Goal: Transaction & Acquisition: Purchase product/service

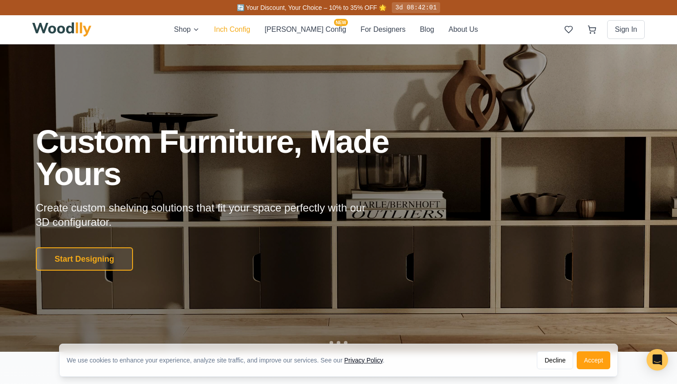
click at [250, 31] on button "Inch Config" at bounding box center [232, 29] width 36 height 11
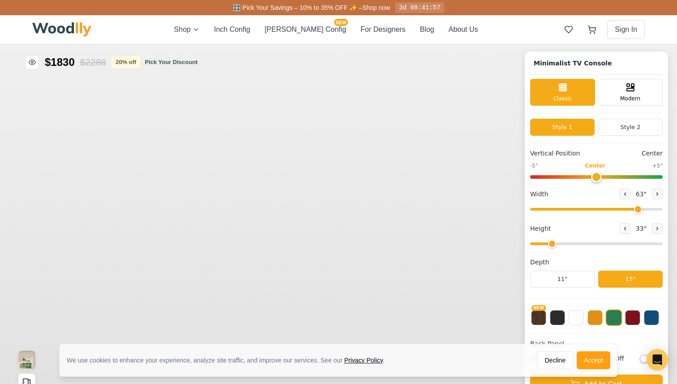
type input "63"
type input "2"
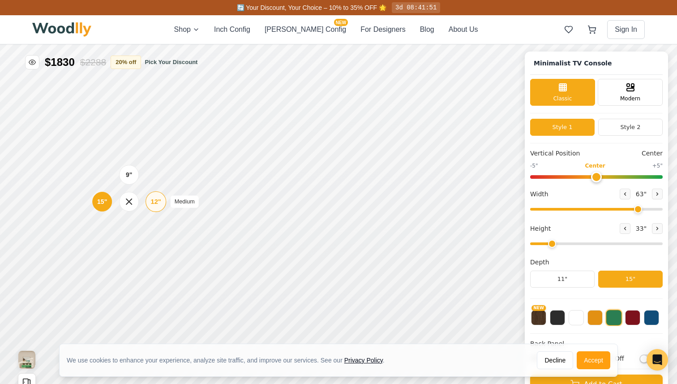
click at [154, 201] on div "12"" at bounding box center [156, 201] width 10 height 10
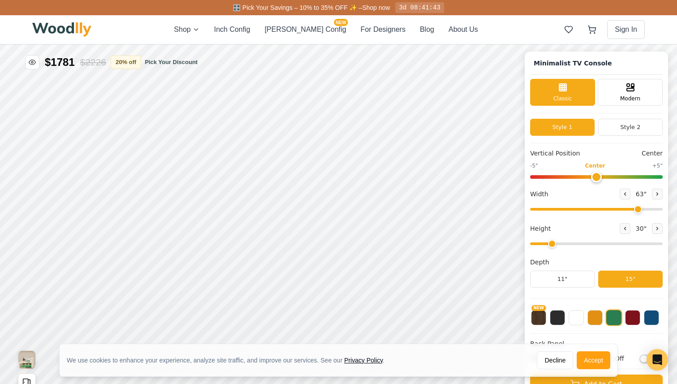
click at [619, 157] on div "Vertical Position Center" at bounding box center [596, 153] width 132 height 9
type input "63"
click at [636, 209] on input "range" at bounding box center [596, 209] width 132 height 3
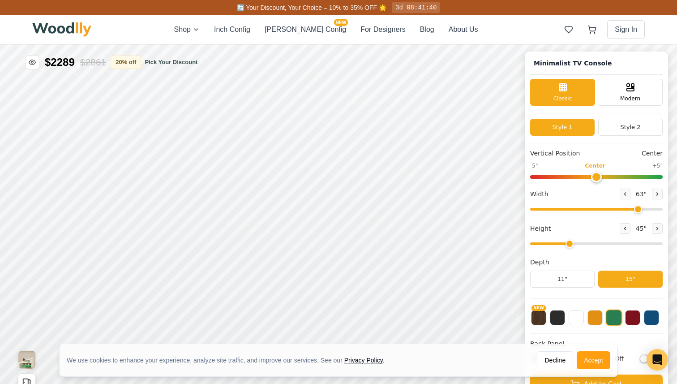
drag, startPoint x: 555, startPoint y: 241, endPoint x: 564, endPoint y: 244, distance: 8.6
click at [564, 244] on input "range" at bounding box center [596, 243] width 132 height 3
drag, startPoint x: 569, startPoint y: 244, endPoint x: 556, endPoint y: 244, distance: 12.5
click at [556, 244] on input "range" at bounding box center [596, 243] width 132 height 3
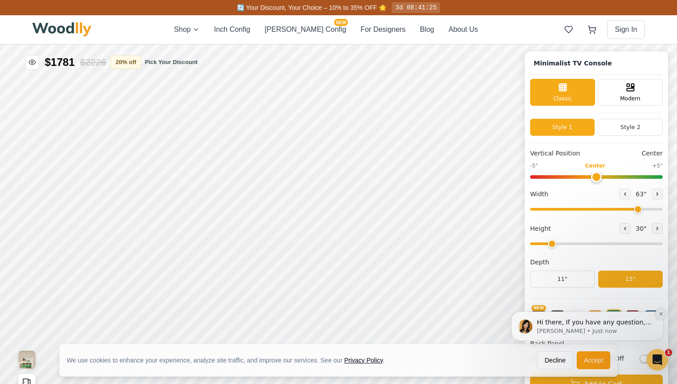
click at [663, 315] on button "Dismiss notification" at bounding box center [661, 314] width 12 height 12
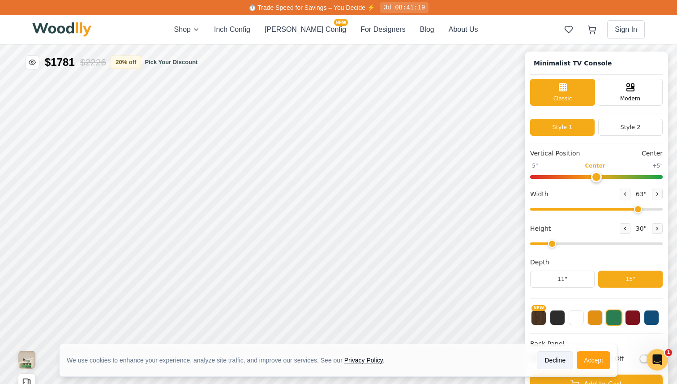
click at [555, 362] on button "Decline" at bounding box center [555, 360] width 36 height 18
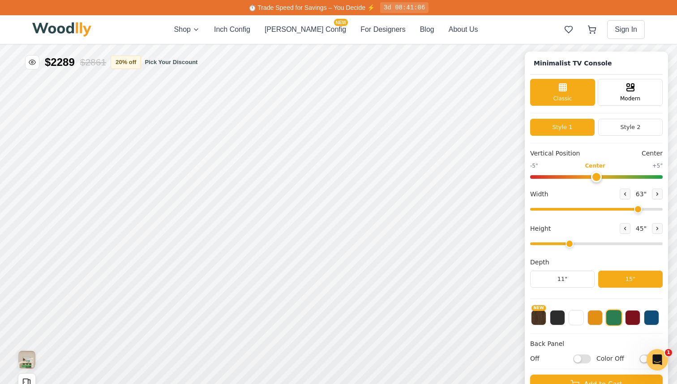
drag, startPoint x: 555, startPoint y: 242, endPoint x: 565, endPoint y: 241, distance: 9.9
type input "3"
click at [565, 242] on input "range" at bounding box center [596, 243] width 132 height 3
type input "65"
click at [639, 210] on input "range" at bounding box center [596, 209] width 132 height 3
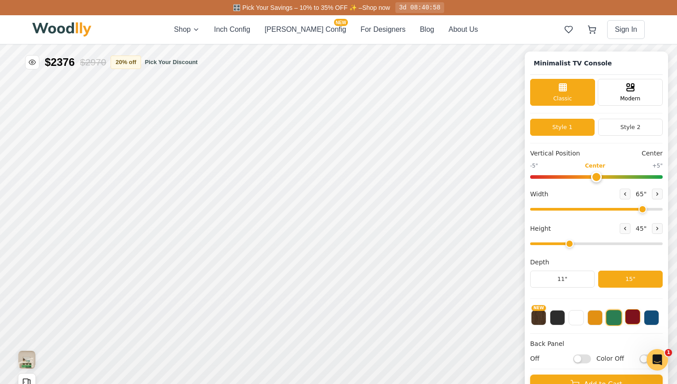
click at [631, 319] on button at bounding box center [632, 316] width 15 height 15
click at [597, 320] on button at bounding box center [594, 316] width 15 height 15
click at [577, 319] on button at bounding box center [575, 316] width 15 height 15
click at [562, 320] on button at bounding box center [557, 316] width 15 height 15
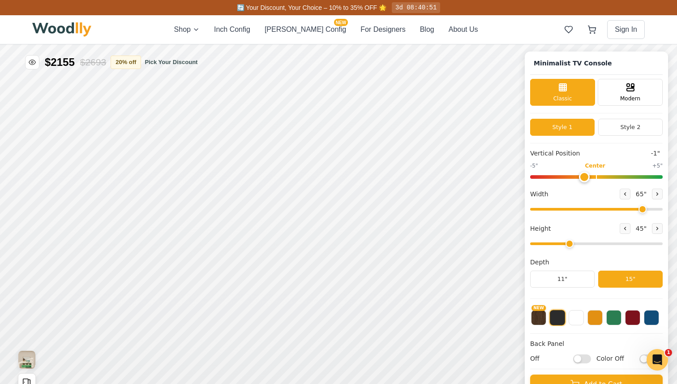
drag, startPoint x: 600, startPoint y: 178, endPoint x: 577, endPoint y: 174, distance: 22.7
type input "-1"
click at [578, 175] on input "range" at bounding box center [596, 177] width 132 height 4
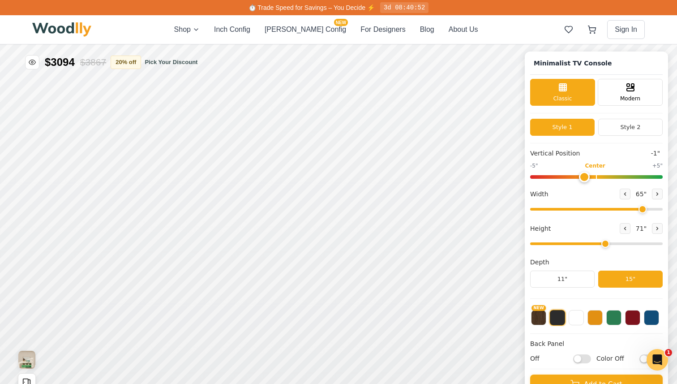
drag, startPoint x: 568, startPoint y: 243, endPoint x: 606, endPoint y: 243, distance: 38.5
type input "5"
click at [606, 243] on input "range" at bounding box center [596, 243] width 132 height 3
drag, startPoint x: 645, startPoint y: 209, endPoint x: 551, endPoint y: 206, distance: 93.6
type input "26"
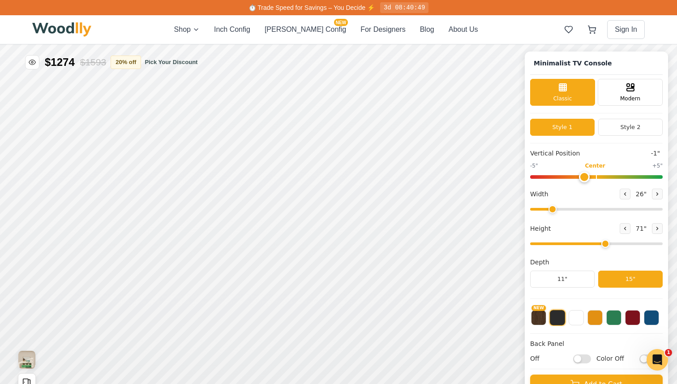
click at [551, 208] on input "range" at bounding box center [596, 209] width 132 height 3
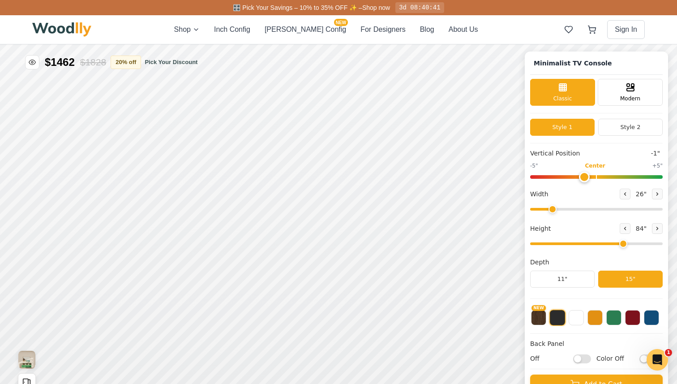
drag, startPoint x: 603, startPoint y: 246, endPoint x: 627, endPoint y: 245, distance: 24.2
type input "6"
click at [628, 245] on input "range" at bounding box center [596, 243] width 132 height 3
drag, startPoint x: 585, startPoint y: 179, endPoint x: 624, endPoint y: 177, distance: 39.9
type input "3"
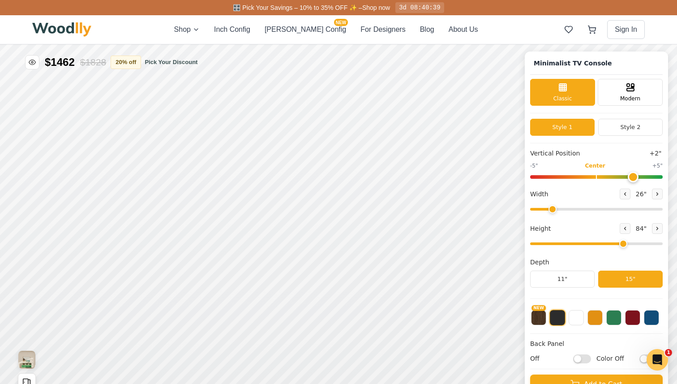
click at [625, 177] on input "range" at bounding box center [596, 177] width 132 height 4
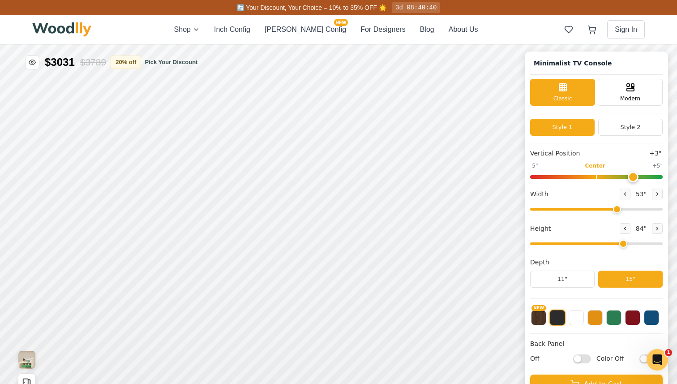
drag, startPoint x: 556, startPoint y: 208, endPoint x: 614, endPoint y: 206, distance: 57.3
type input "54"
click at [615, 208] on input "range" at bounding box center [596, 209] width 132 height 3
type input "0"
click at [597, 175] on input "range" at bounding box center [596, 177] width 132 height 4
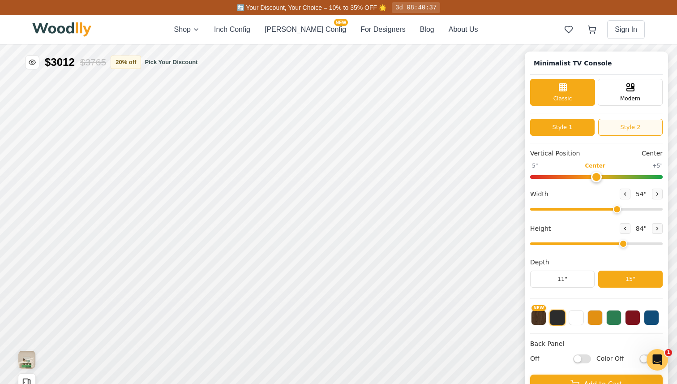
click at [622, 127] on button "Style 2" at bounding box center [630, 127] width 64 height 17
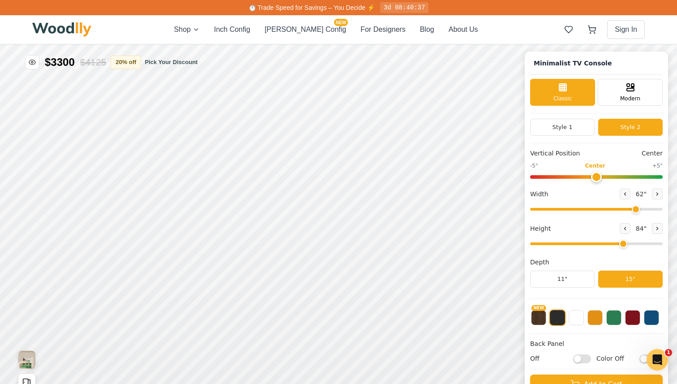
drag, startPoint x: 615, startPoint y: 209, endPoint x: 632, endPoint y: 207, distance: 16.7
click at [632, 208] on input "range" at bounding box center [596, 209] width 132 height 3
click at [30, 60] on icon "Toggle price visibility" at bounding box center [32, 62] width 7 height 7
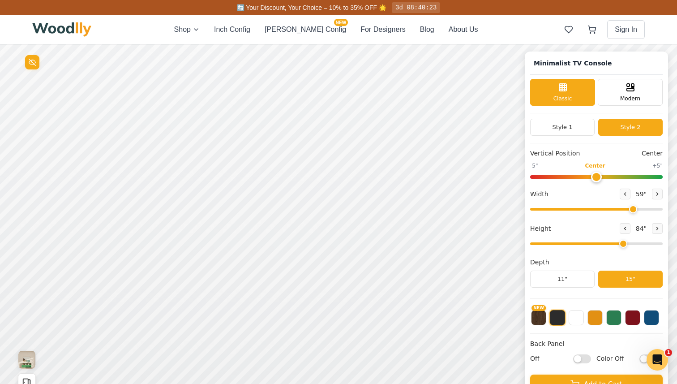
type input "61"
click at [632, 209] on input "range" at bounding box center [596, 209] width 132 height 3
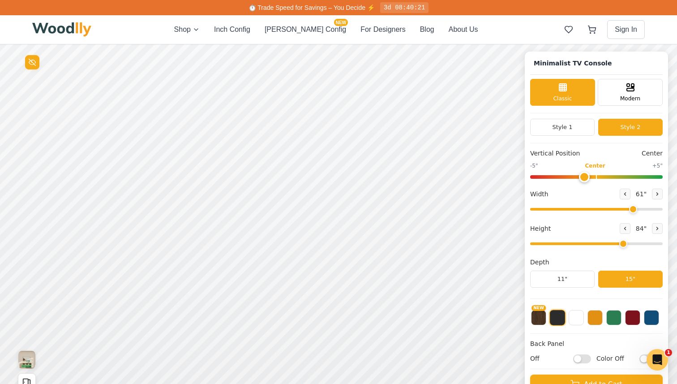
type input "0"
click at [597, 175] on input "range" at bounding box center [596, 177] width 132 height 4
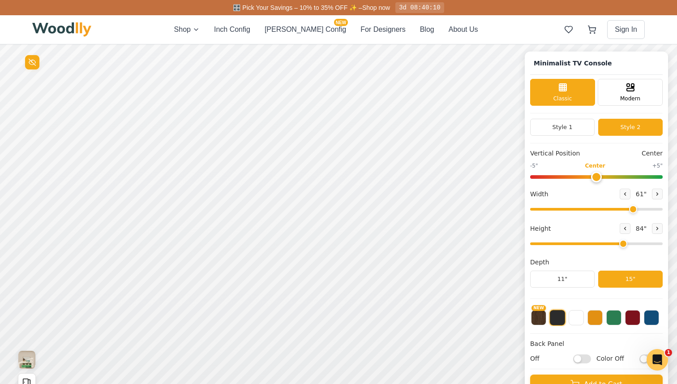
click at [573, 136] on div "Style 1 Style 2" at bounding box center [596, 131] width 132 height 25
click at [573, 135] on button "Style 1" at bounding box center [562, 127] width 64 height 17
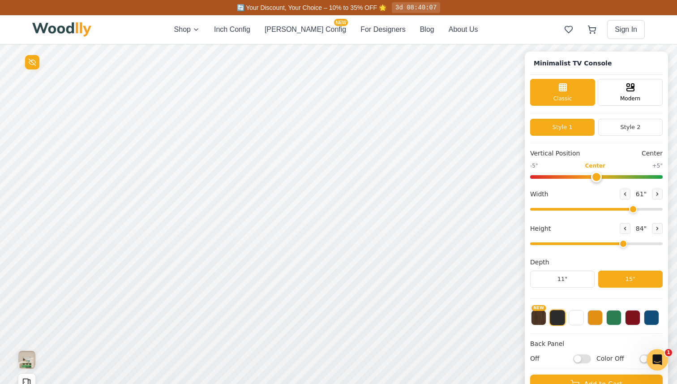
click at [630, 209] on input "range" at bounding box center [596, 209] width 132 height 3
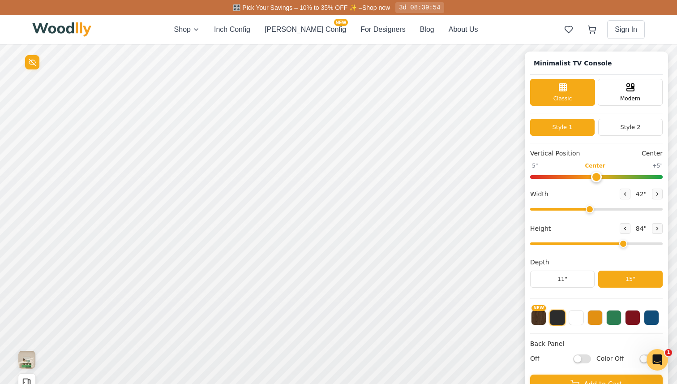
drag, startPoint x: 631, startPoint y: 209, endPoint x: 587, endPoint y: 209, distance: 43.4
type input "42"
click at [587, 209] on input "range" at bounding box center [596, 209] width 132 height 3
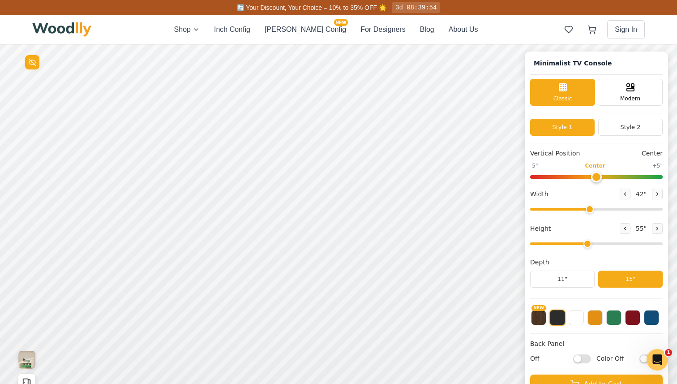
drag, startPoint x: 615, startPoint y: 242, endPoint x: 593, endPoint y: 241, distance: 22.0
type input "4"
click at [593, 242] on input "range" at bounding box center [596, 243] width 132 height 3
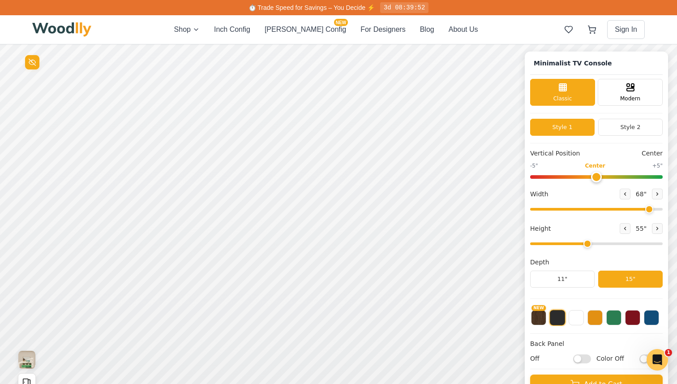
drag, startPoint x: 587, startPoint y: 209, endPoint x: 645, endPoint y: 206, distance: 58.2
type input "68"
click at [645, 208] on input "range" at bounding box center [596, 209] width 132 height 3
click at [588, 242] on input "range" at bounding box center [596, 243] width 132 height 3
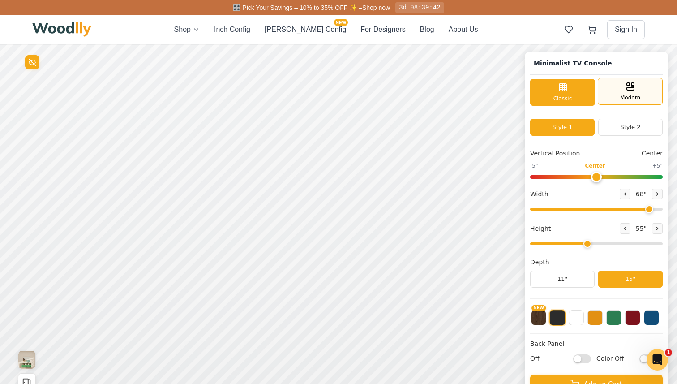
click at [631, 89] on icon at bounding box center [630, 86] width 11 height 11
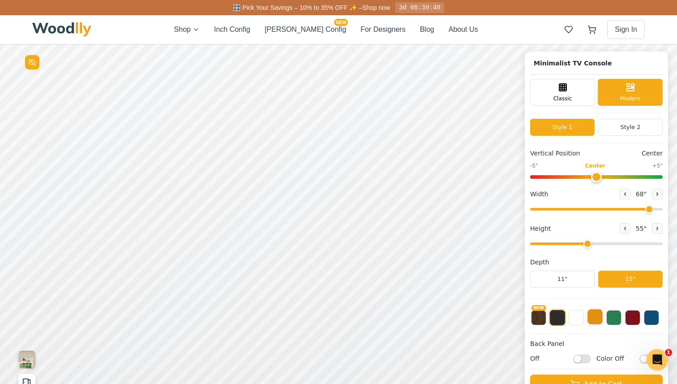
click at [601, 321] on button at bounding box center [594, 316] width 15 height 15
click at [613, 319] on button at bounding box center [613, 316] width 15 height 15
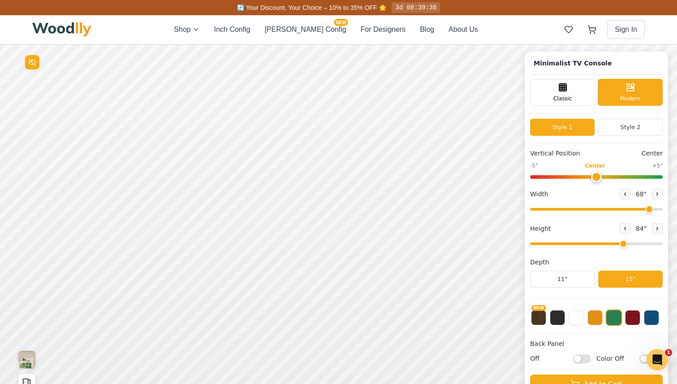
drag, startPoint x: 590, startPoint y: 244, endPoint x: 628, endPoint y: 243, distance: 38.1
type input "6"
click at [628, 243] on input "range" at bounding box center [596, 243] width 132 height 3
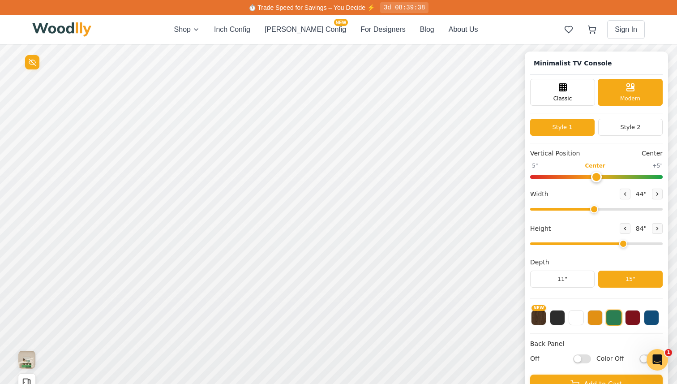
drag, startPoint x: 646, startPoint y: 211, endPoint x: 593, endPoint y: 210, distance: 52.8
click at [593, 210] on input "range" at bounding box center [596, 209] width 132 height 3
click at [584, 94] on div "Classic" at bounding box center [562, 91] width 65 height 27
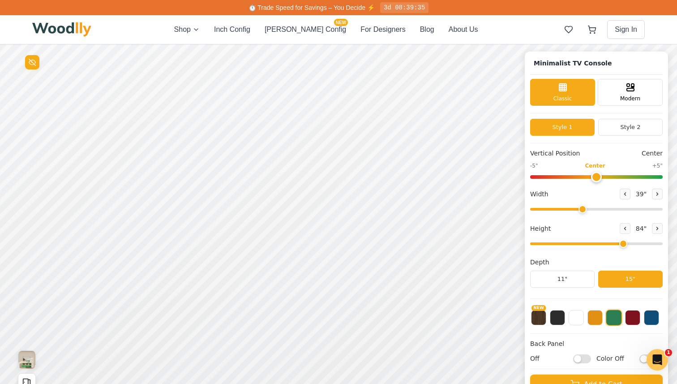
drag, startPoint x: 589, startPoint y: 209, endPoint x: 581, endPoint y: 209, distance: 9.0
type input "39"
click at [581, 209] on input "range" at bounding box center [596, 209] width 132 height 3
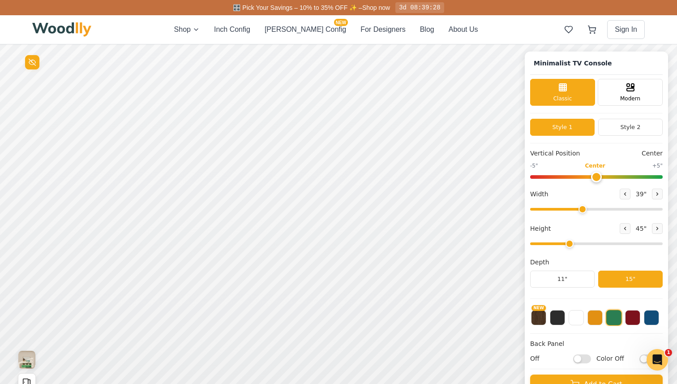
drag, startPoint x: 622, startPoint y: 246, endPoint x: 576, endPoint y: 241, distance: 45.9
type input "3"
click at [576, 242] on input "range" at bounding box center [596, 243] width 132 height 3
click at [593, 317] on button at bounding box center [594, 316] width 15 height 15
drag, startPoint x: 581, startPoint y: 209, endPoint x: 618, endPoint y: 214, distance: 36.9
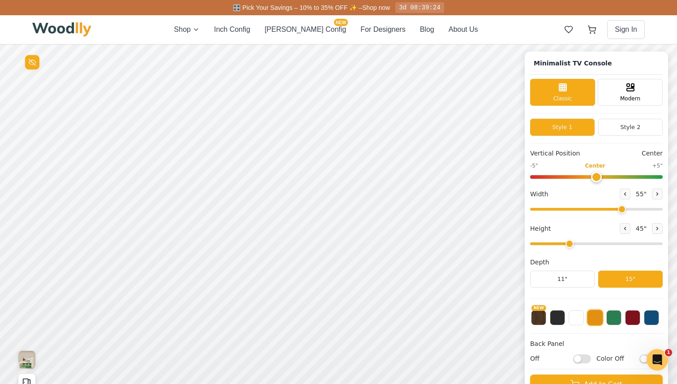
type input "56"
click at [619, 210] on input "range" at bounding box center [596, 209] width 132 height 3
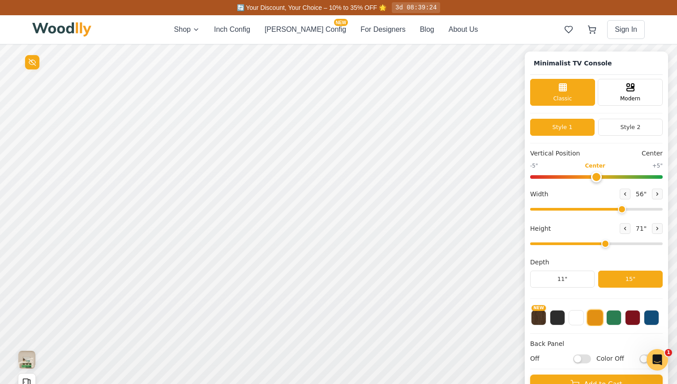
drag, startPoint x: 569, startPoint y: 244, endPoint x: 604, endPoint y: 244, distance: 35.4
type input "5"
click at [605, 244] on input "range" at bounding box center [596, 243] width 132 height 3
click at [628, 100] on span "Modern" at bounding box center [630, 98] width 20 height 8
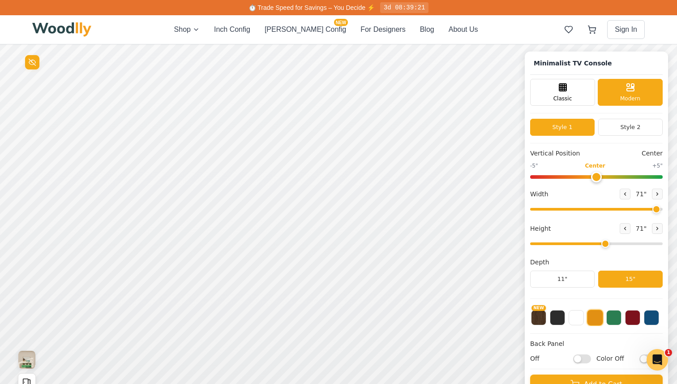
drag, startPoint x: 621, startPoint y: 209, endPoint x: 653, endPoint y: 205, distance: 31.5
type input "71"
click at [653, 208] on input "range" at bounding box center [596, 209] width 132 height 3
click at [631, 127] on button "Style 2" at bounding box center [630, 127] width 64 height 17
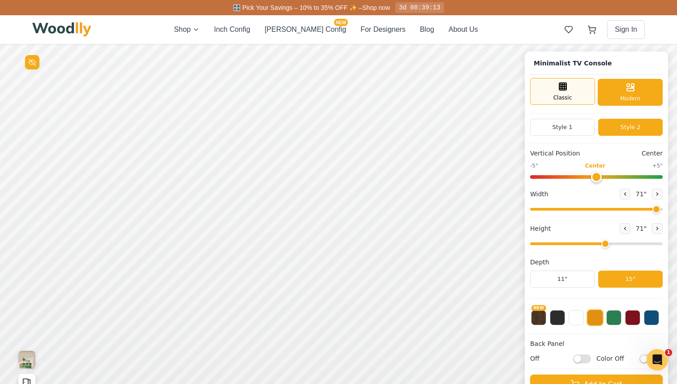
click at [582, 95] on div "Classic" at bounding box center [562, 91] width 65 height 27
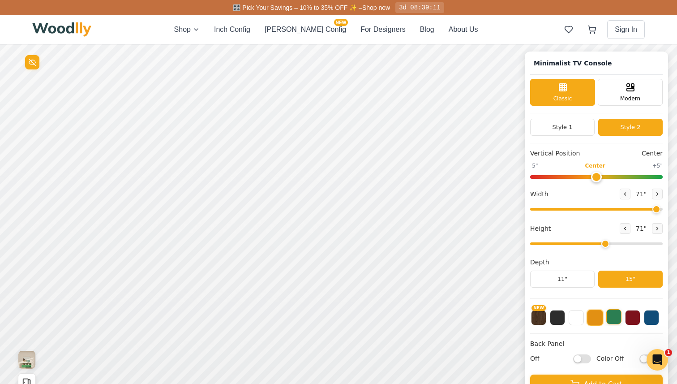
click at [615, 319] on button at bounding box center [613, 316] width 15 height 15
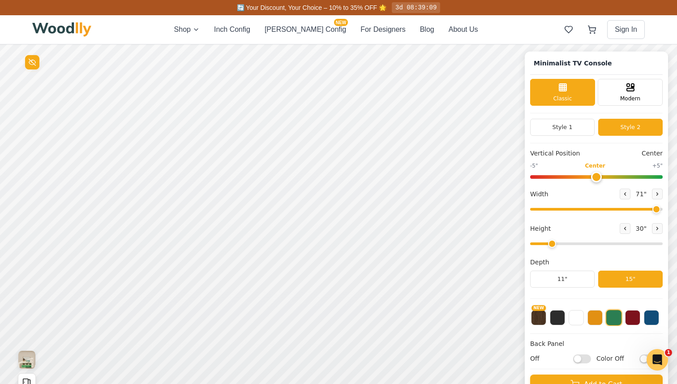
drag, startPoint x: 601, startPoint y: 245, endPoint x: 558, endPoint y: 244, distance: 43.4
type input "2"
click at [558, 244] on input "range" at bounding box center [596, 243] width 132 height 3
click at [573, 129] on button "Style 1" at bounding box center [562, 127] width 64 height 17
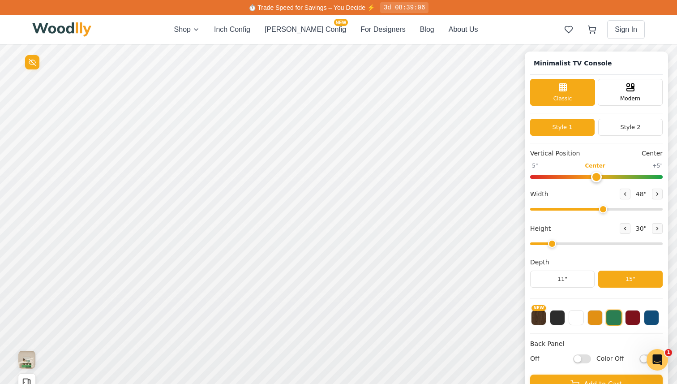
drag, startPoint x: 652, startPoint y: 211, endPoint x: 601, endPoint y: 211, distance: 50.6
type input "48"
click at [601, 210] on input "range" at bounding box center [596, 209] width 132 height 3
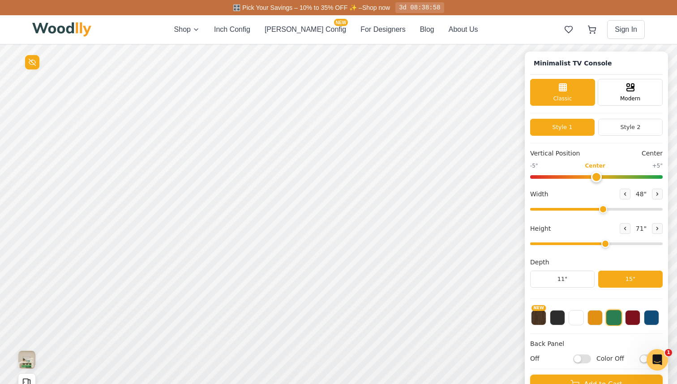
drag, startPoint x: 555, startPoint y: 241, endPoint x: 599, endPoint y: 245, distance: 44.1
click at [599, 245] on input "range" at bounding box center [596, 243] width 132 height 3
drag, startPoint x: 599, startPoint y: 245, endPoint x: 572, endPoint y: 244, distance: 27.3
type input "3"
click at [572, 244] on input "range" at bounding box center [596, 243] width 132 height 3
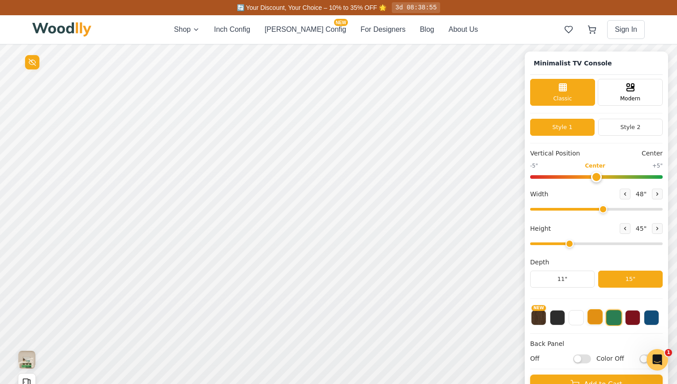
click at [598, 314] on button at bounding box center [594, 316] width 15 height 15
click at [631, 98] on span "Modern" at bounding box center [630, 98] width 20 height 8
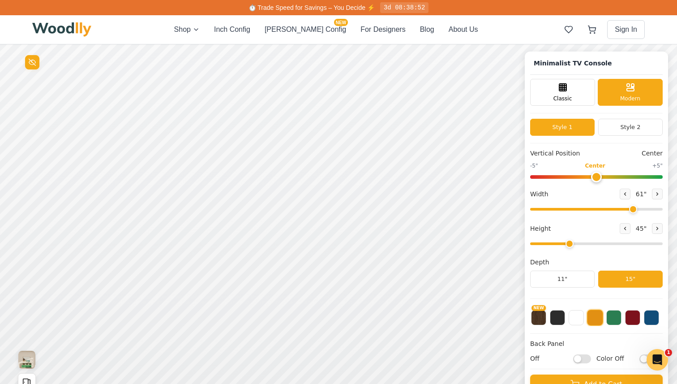
drag, startPoint x: 602, startPoint y: 209, endPoint x: 631, endPoint y: 209, distance: 28.7
type input "61"
click at [631, 209] on input "range" at bounding box center [596, 209] width 132 height 3
